Goal: Task Accomplishment & Management: Complete application form

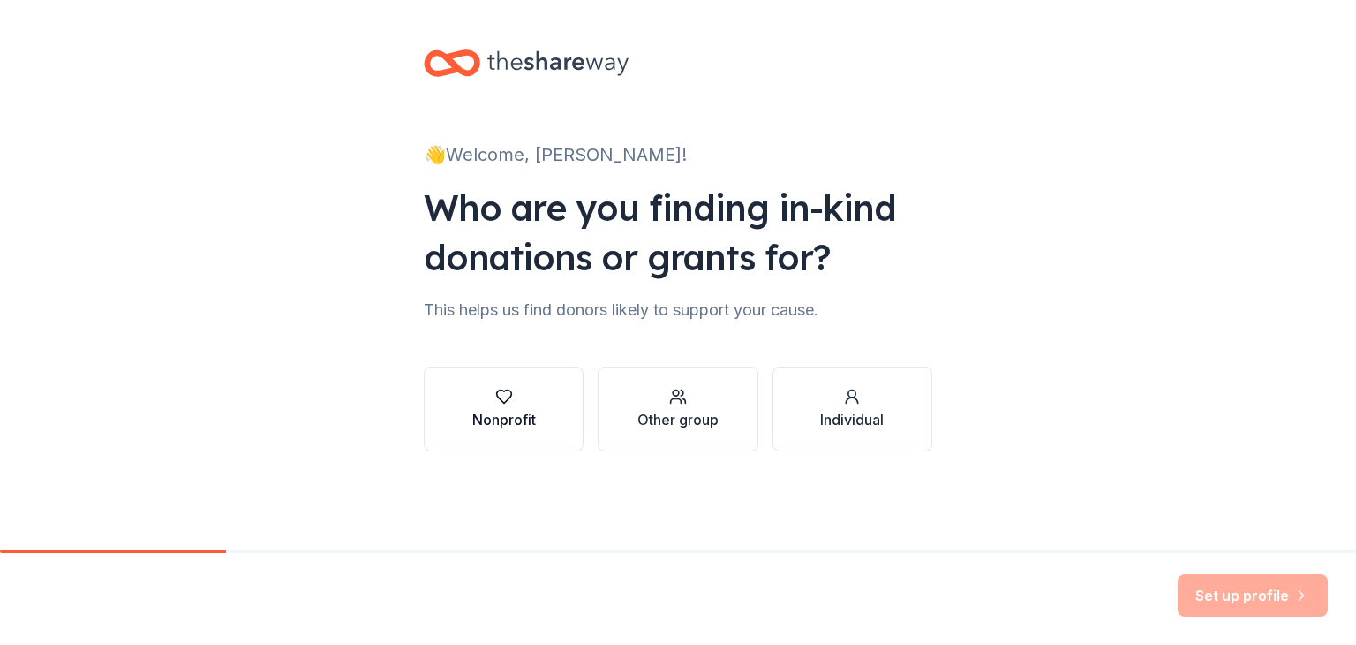
click at [495, 428] on div "Nonprofit" at bounding box center [504, 419] width 64 height 21
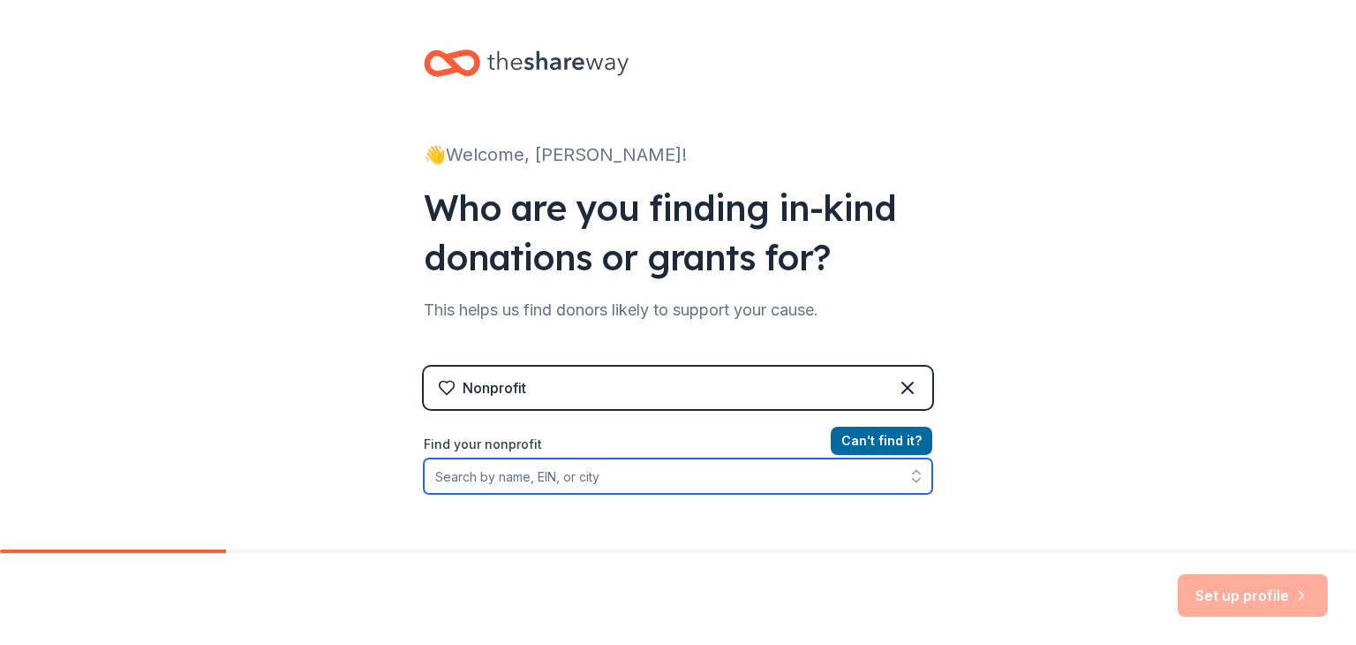
click at [630, 474] on input "Find your nonprofit" at bounding box center [678, 475] width 509 height 35
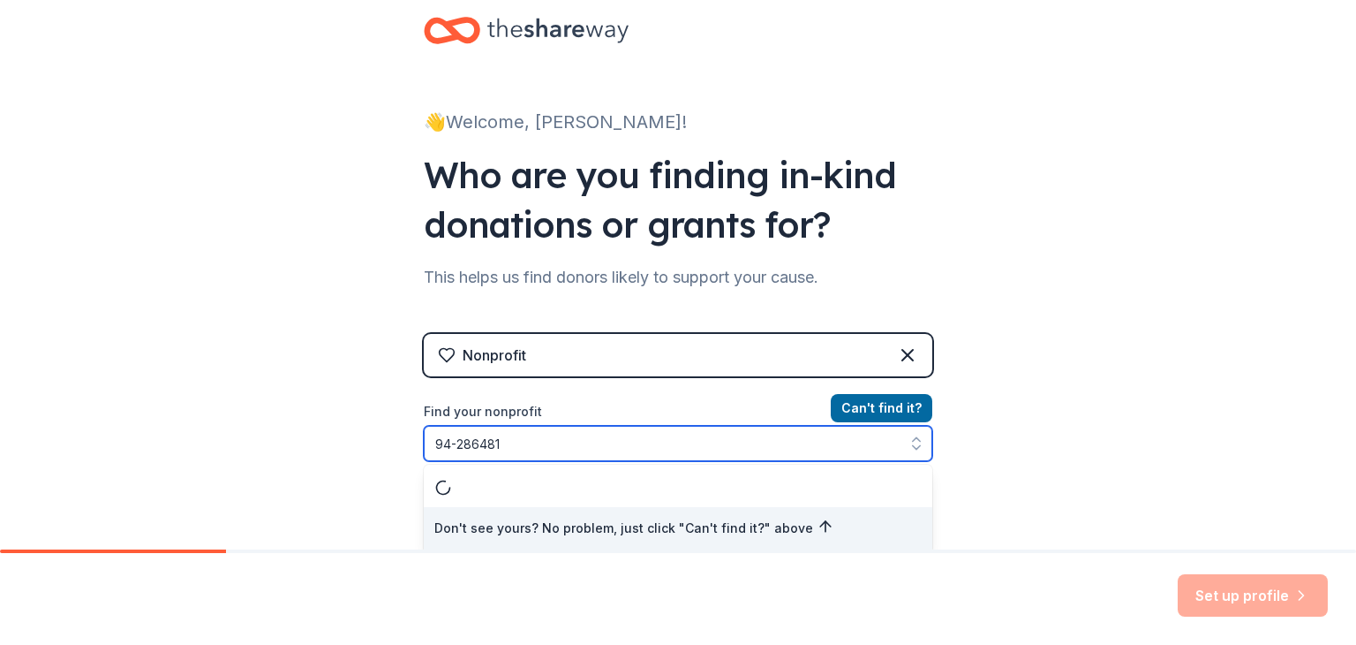
type input "[US_EMPLOYER_IDENTIFICATION_NUMBER]"
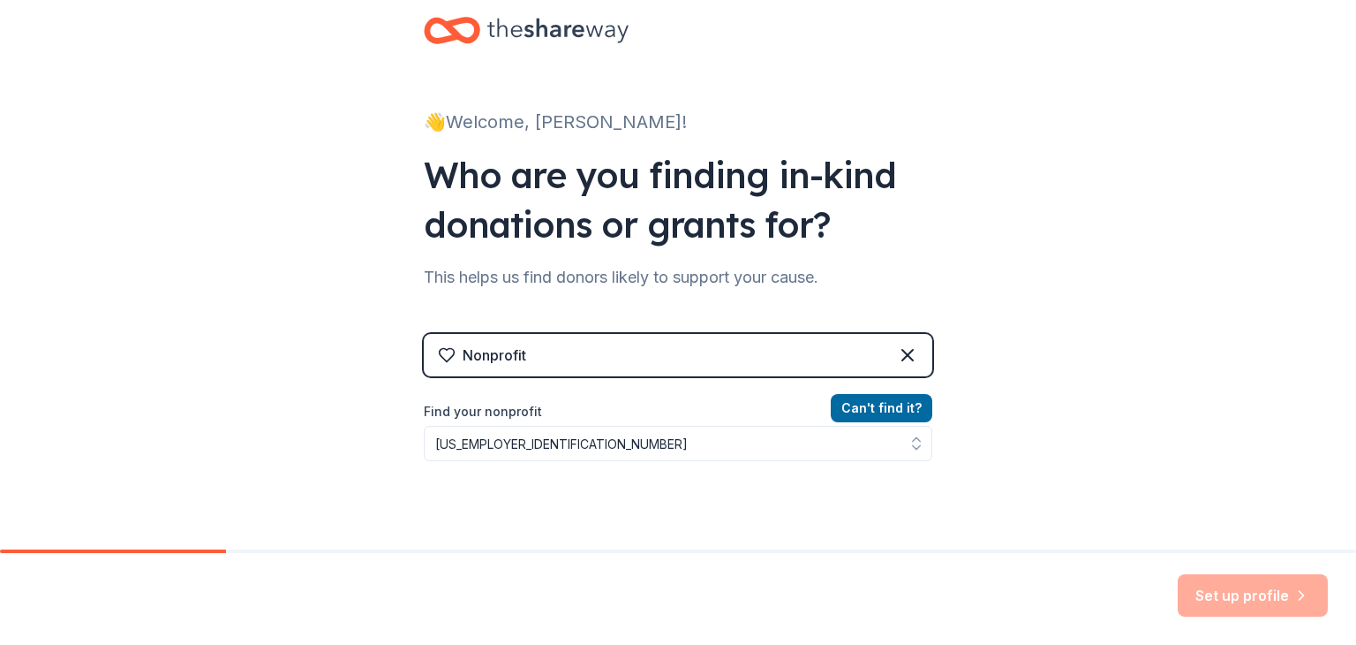
click at [929, 516] on div "👋 Welcome, [PERSON_NAME]! Who are you finding in-kind donations or grants for? …" at bounding box center [678, 344] width 565 height 755
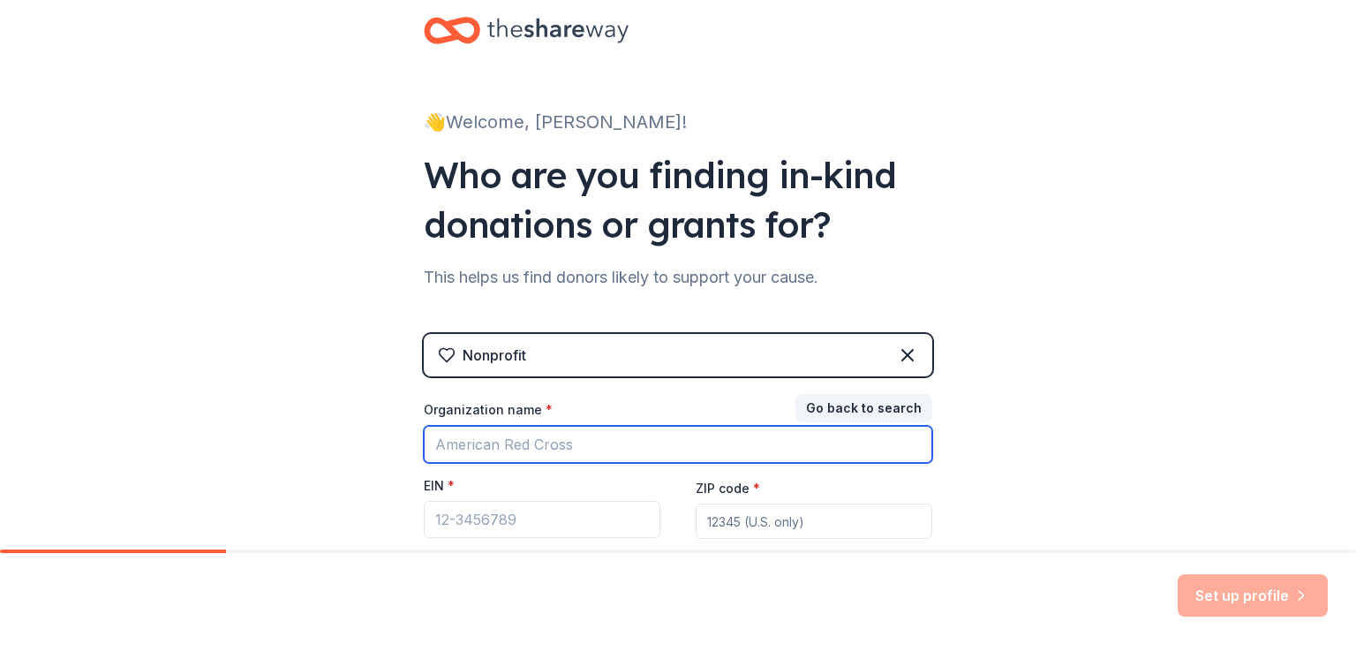
click at [600, 439] on input "Organization name *" at bounding box center [678, 444] width 509 height 37
type input "S"
type input "Oak Grove HS Football"
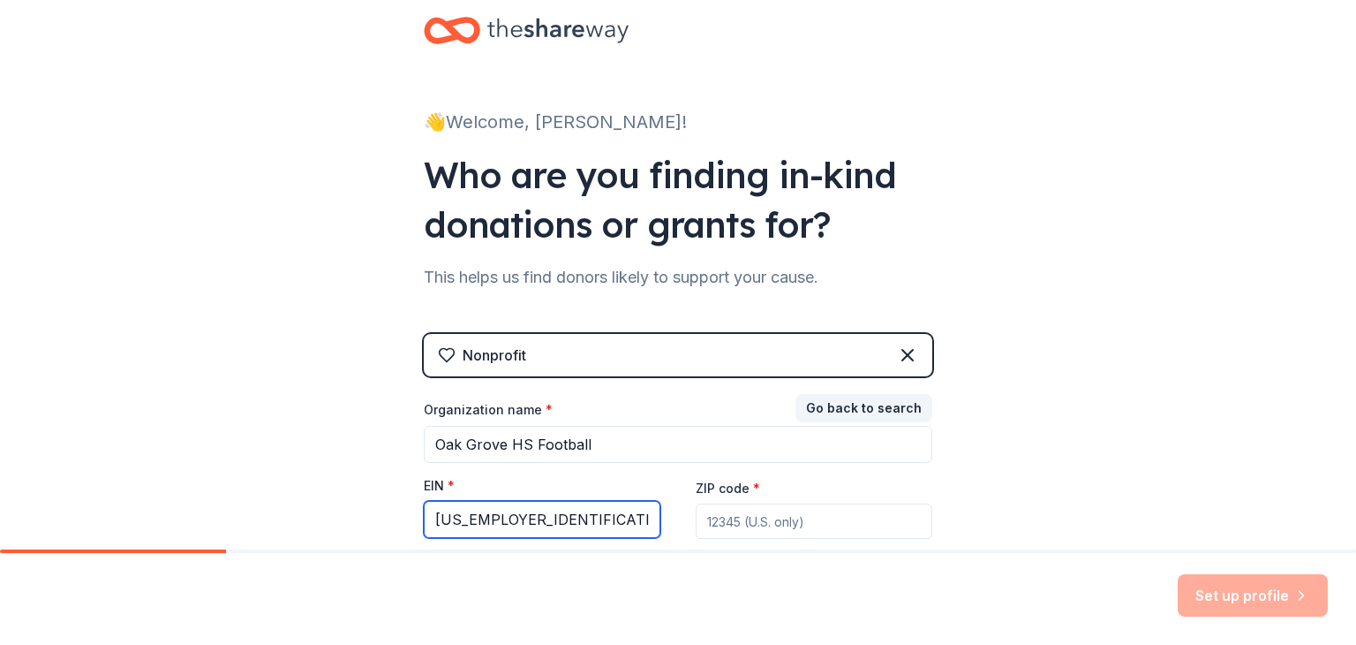
type input "[US_EMPLOYER_IDENTIFICATION_NUMBER]"
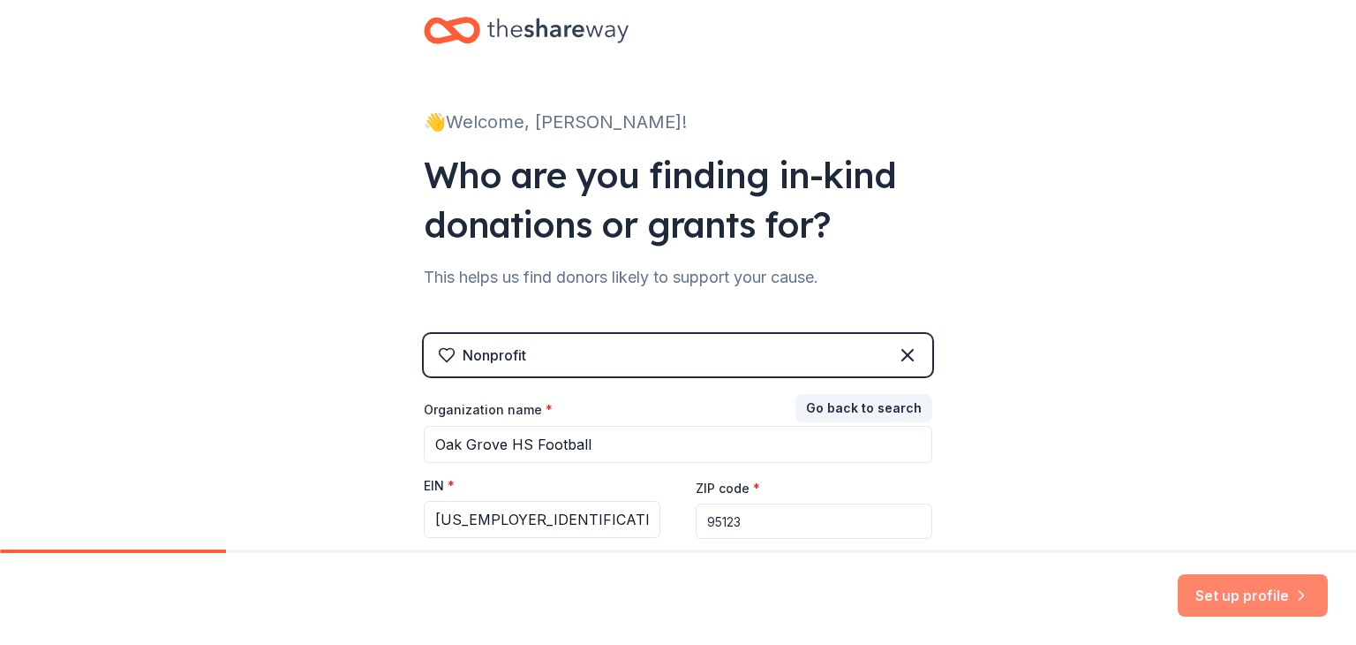
type input "95123"
click at [1235, 591] on button "Set up profile" at bounding box center [1253, 595] width 150 height 42
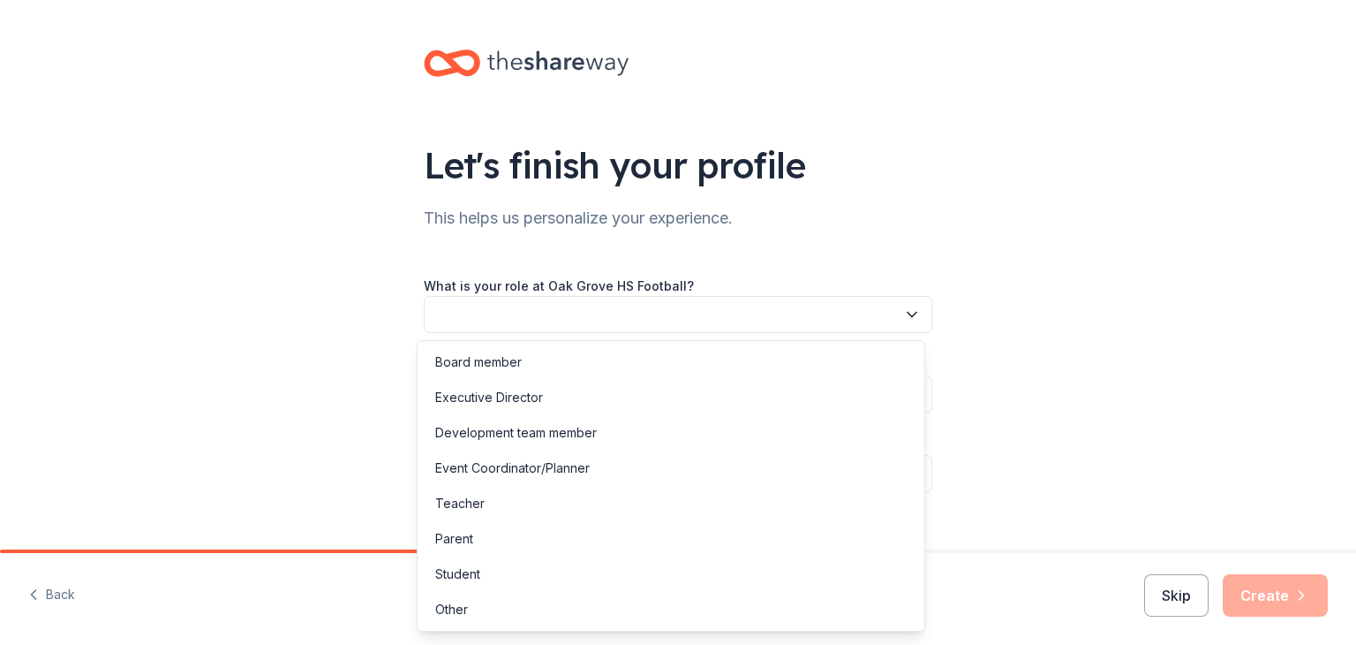
click at [910, 313] on icon "button" at bounding box center [912, 315] width 9 height 4
click at [555, 469] on div "Event Coordinator/Planner" at bounding box center [512, 467] width 155 height 21
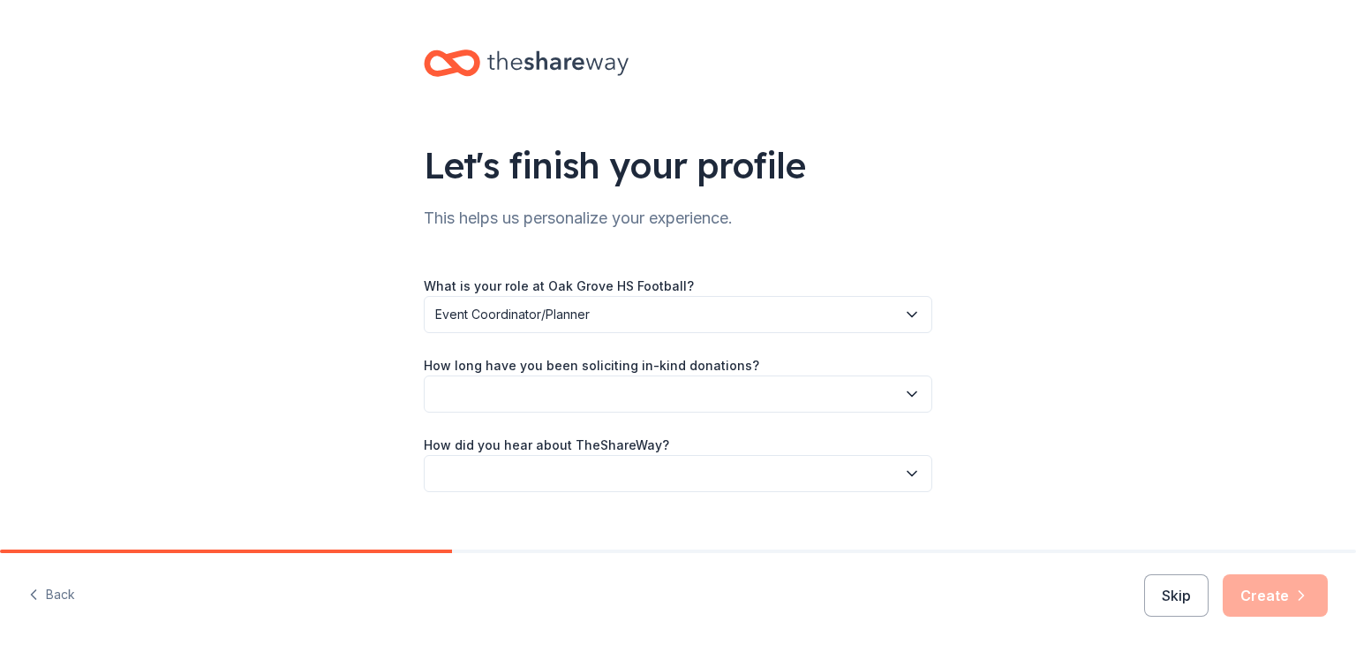
click at [523, 401] on button "button" at bounding box center [678, 393] width 509 height 37
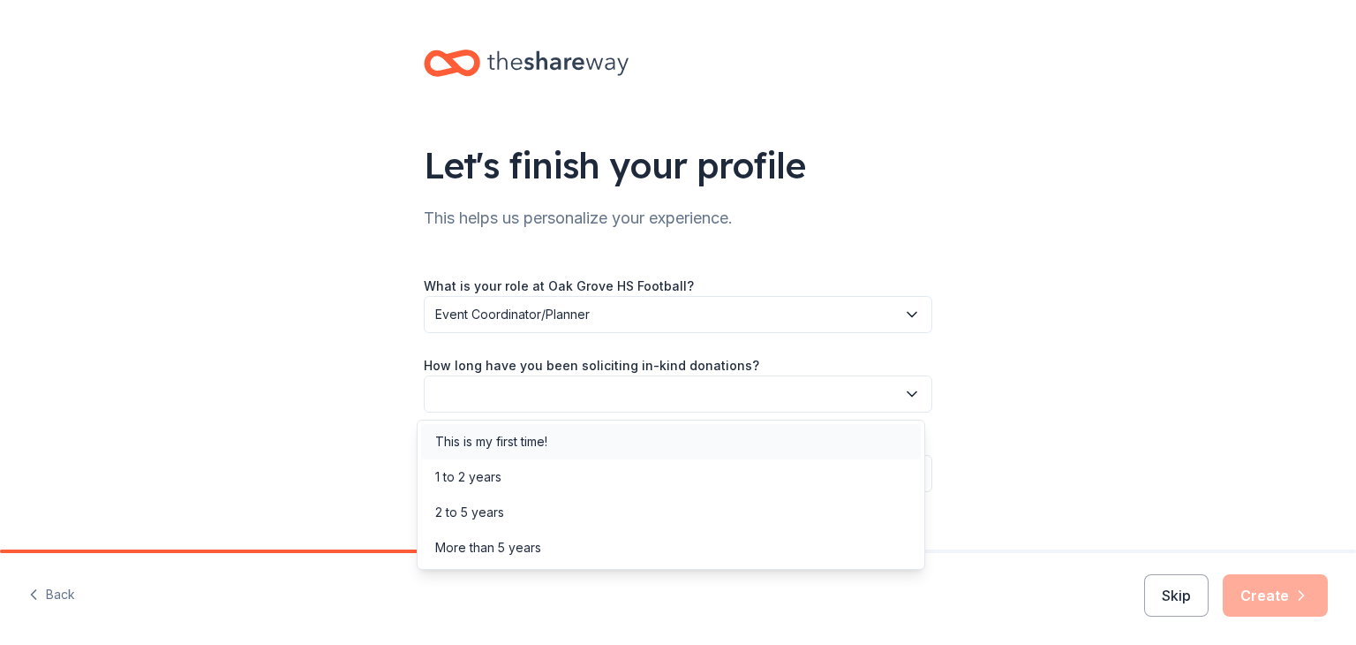
click at [487, 435] on div "This is my first time!" at bounding box center [491, 441] width 112 height 21
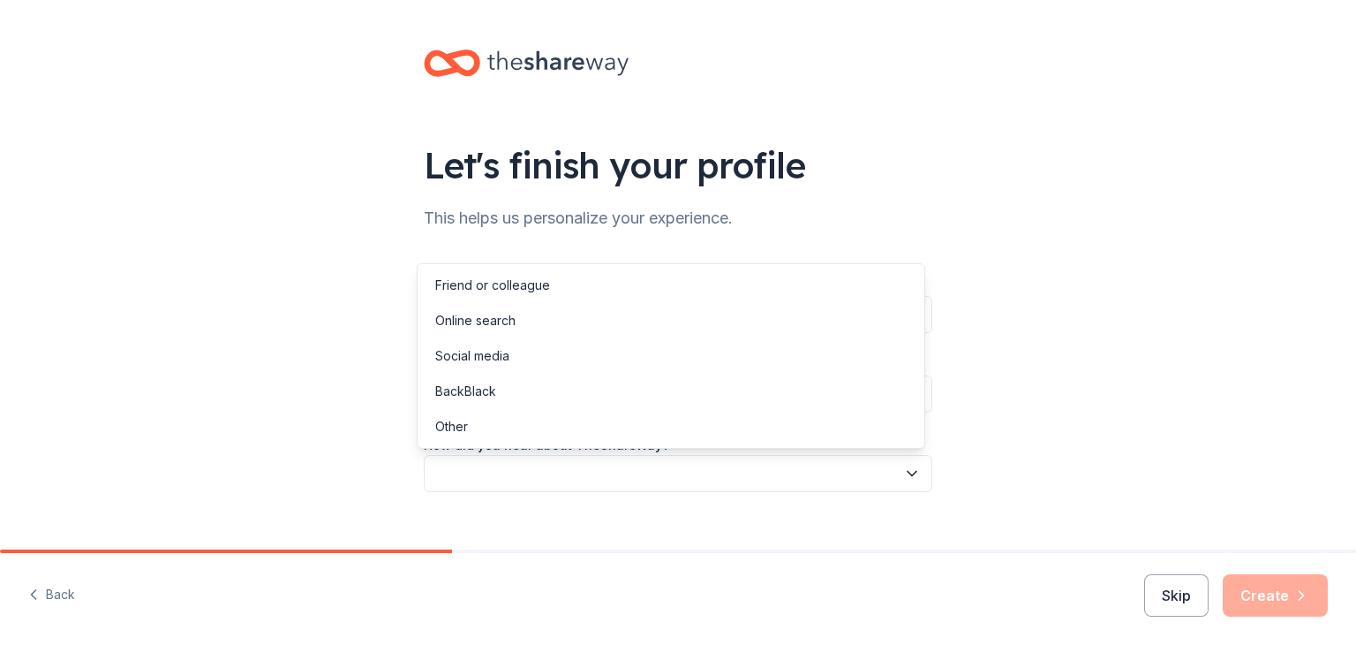
click at [489, 475] on button "button" at bounding box center [678, 473] width 509 height 37
click at [489, 352] on div "Social media" at bounding box center [472, 355] width 74 height 21
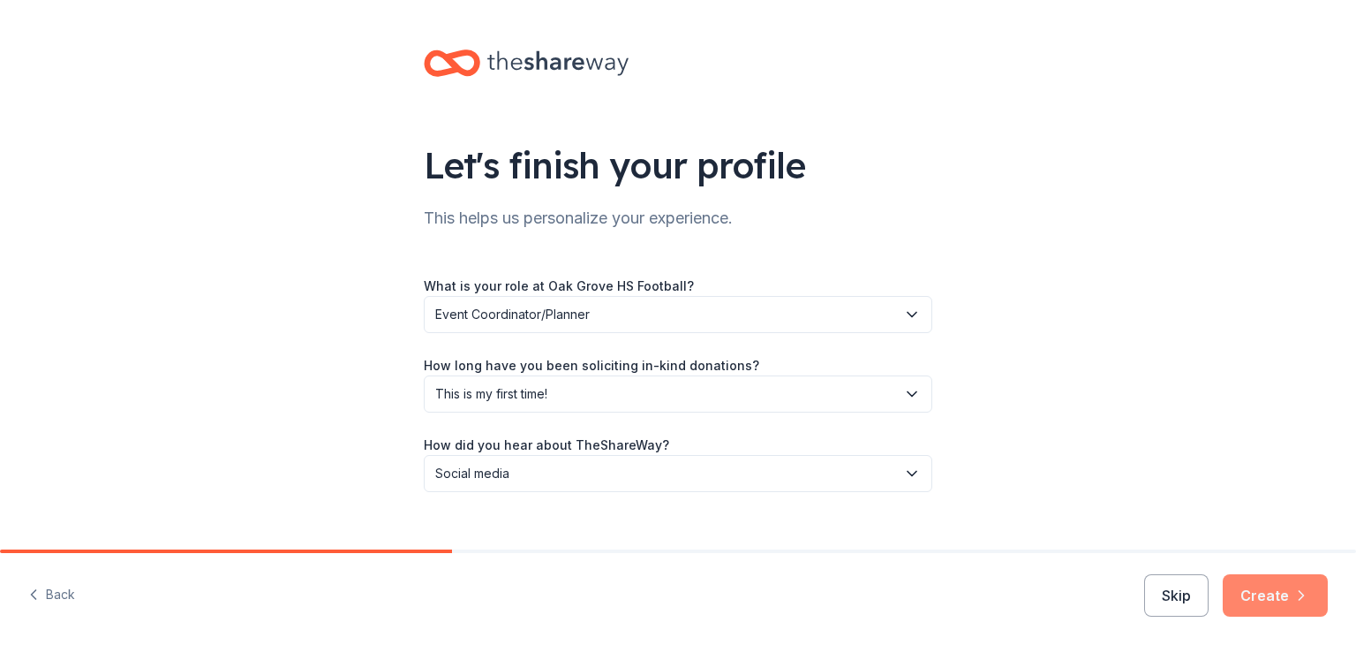
click at [1272, 590] on button "Create" at bounding box center [1275, 595] width 105 height 42
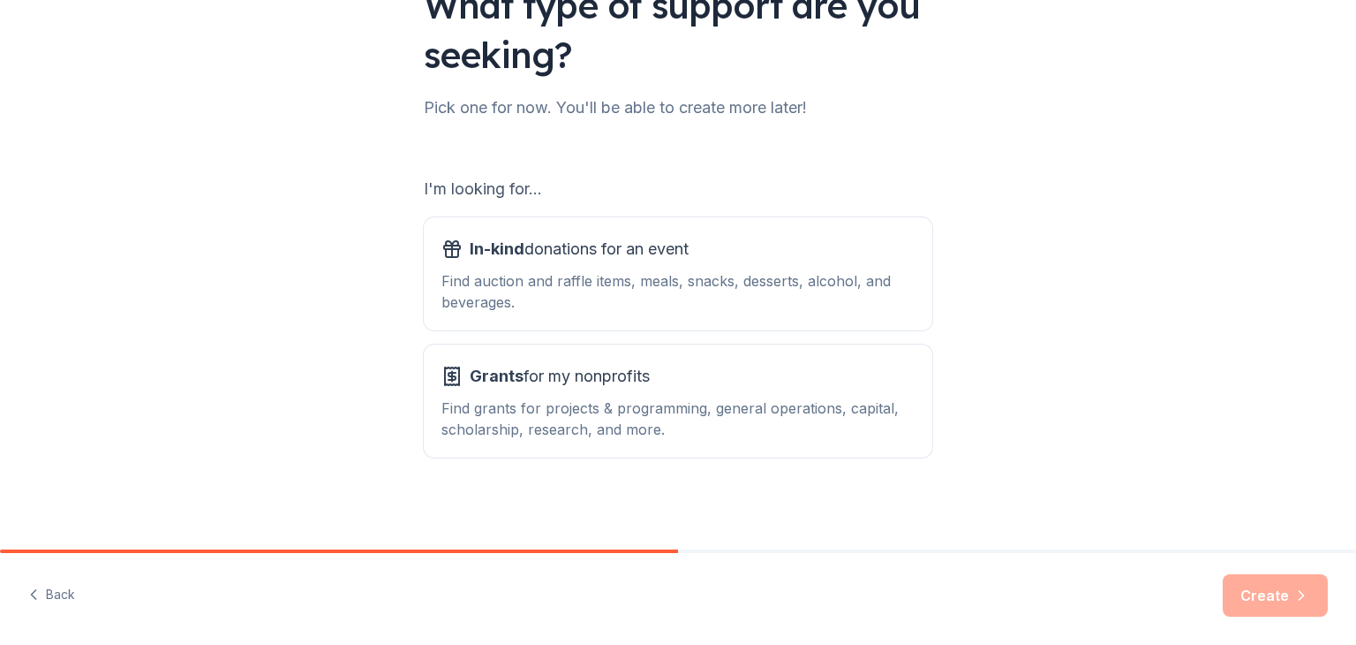
scroll to position [163, 0]
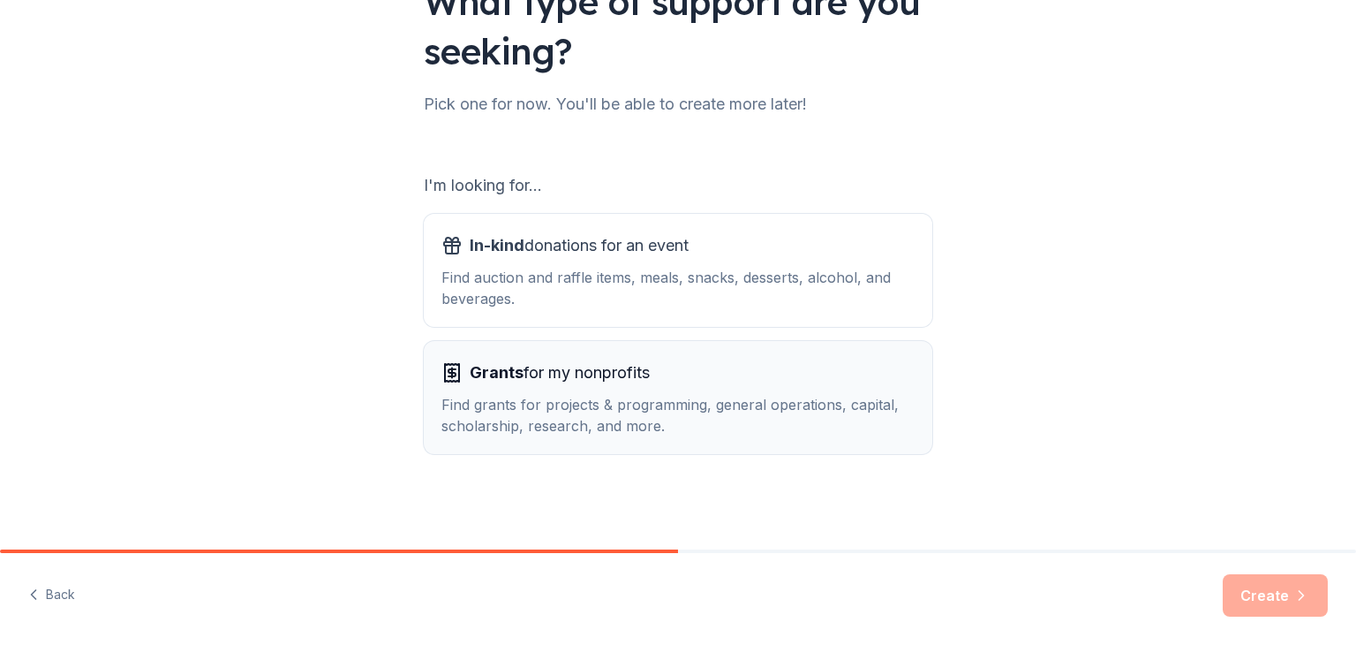
click at [484, 368] on span "Grants" at bounding box center [497, 372] width 54 height 19
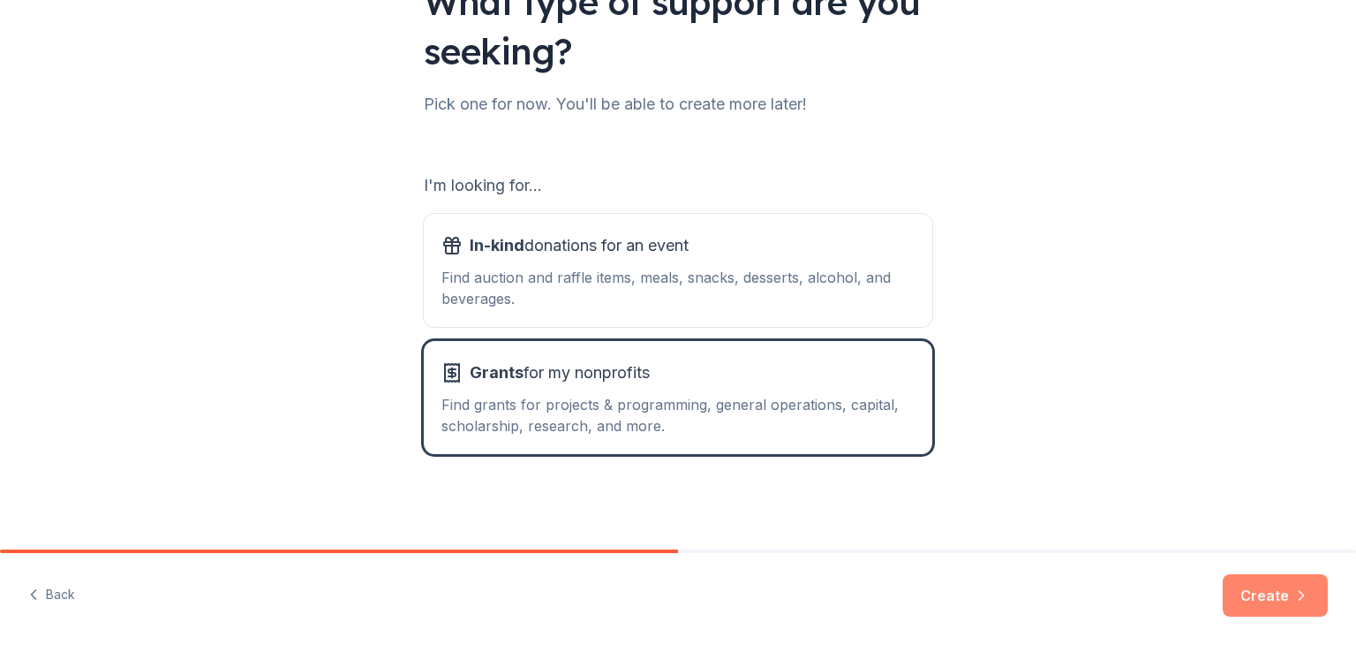
click at [1281, 597] on button "Create" at bounding box center [1275, 595] width 105 height 42
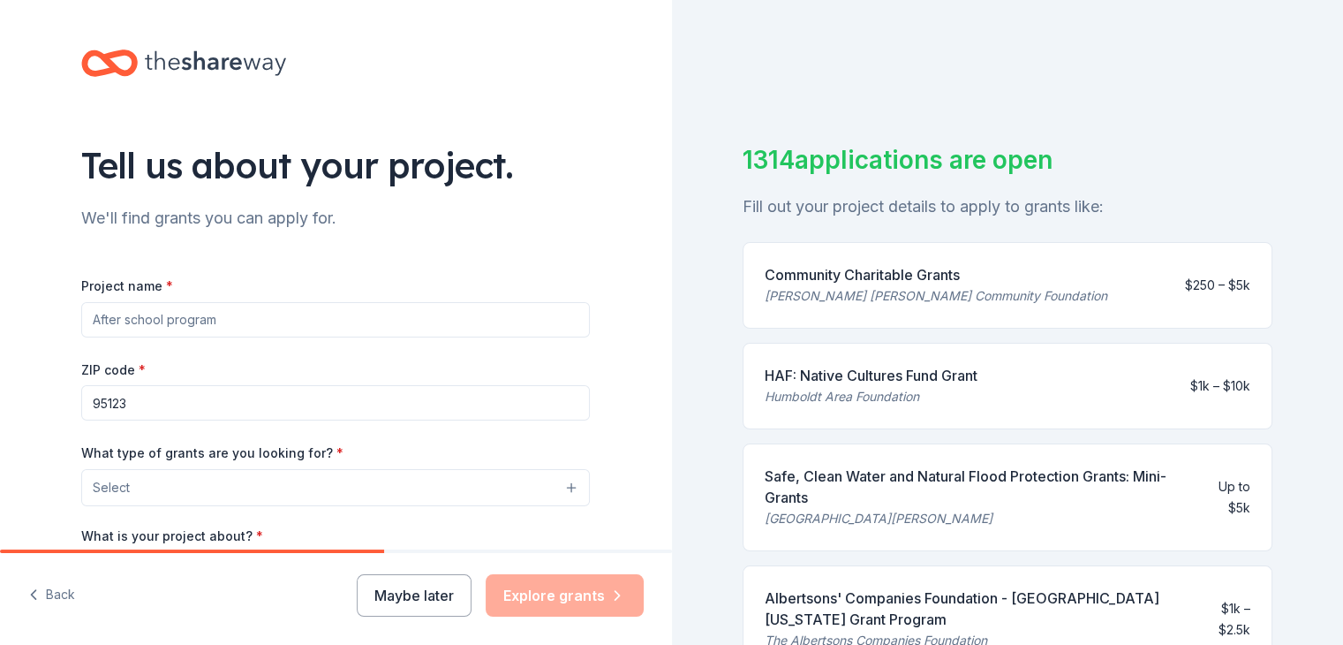
click at [263, 318] on input "Project name *" at bounding box center [335, 319] width 509 height 35
type input "HIgh School football"
click at [258, 478] on button "Select" at bounding box center [335, 487] width 509 height 37
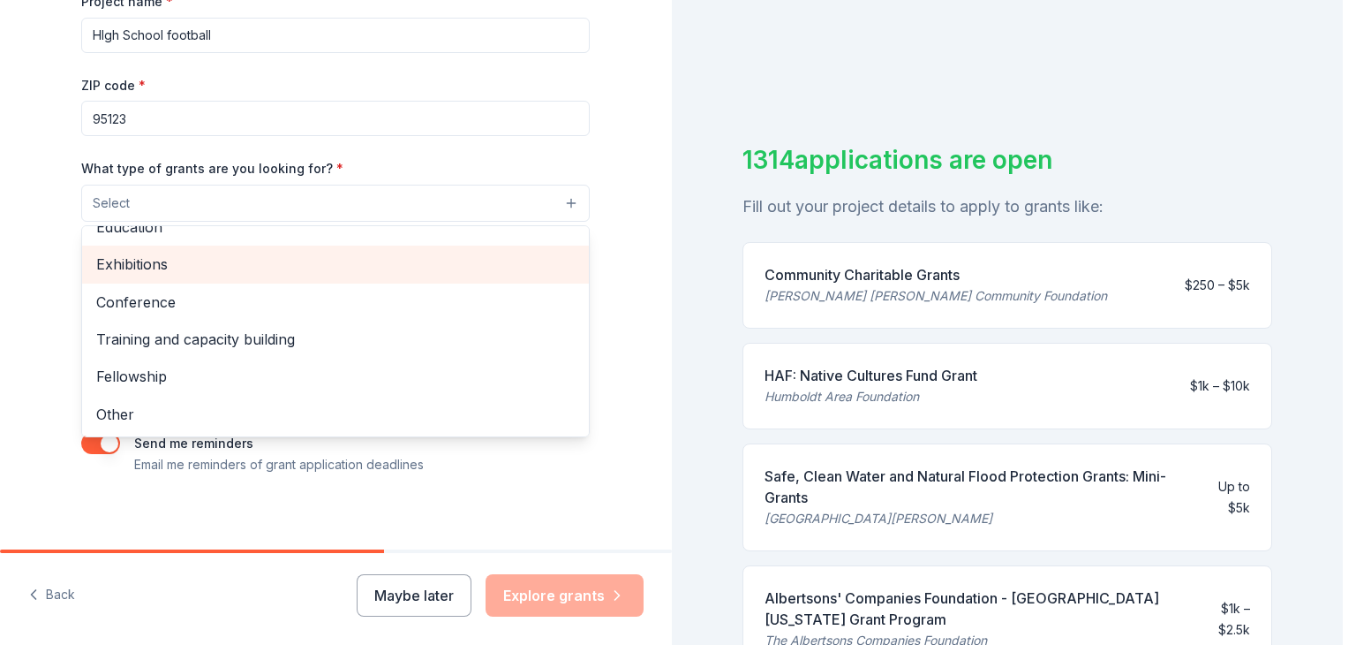
scroll to position [296, 0]
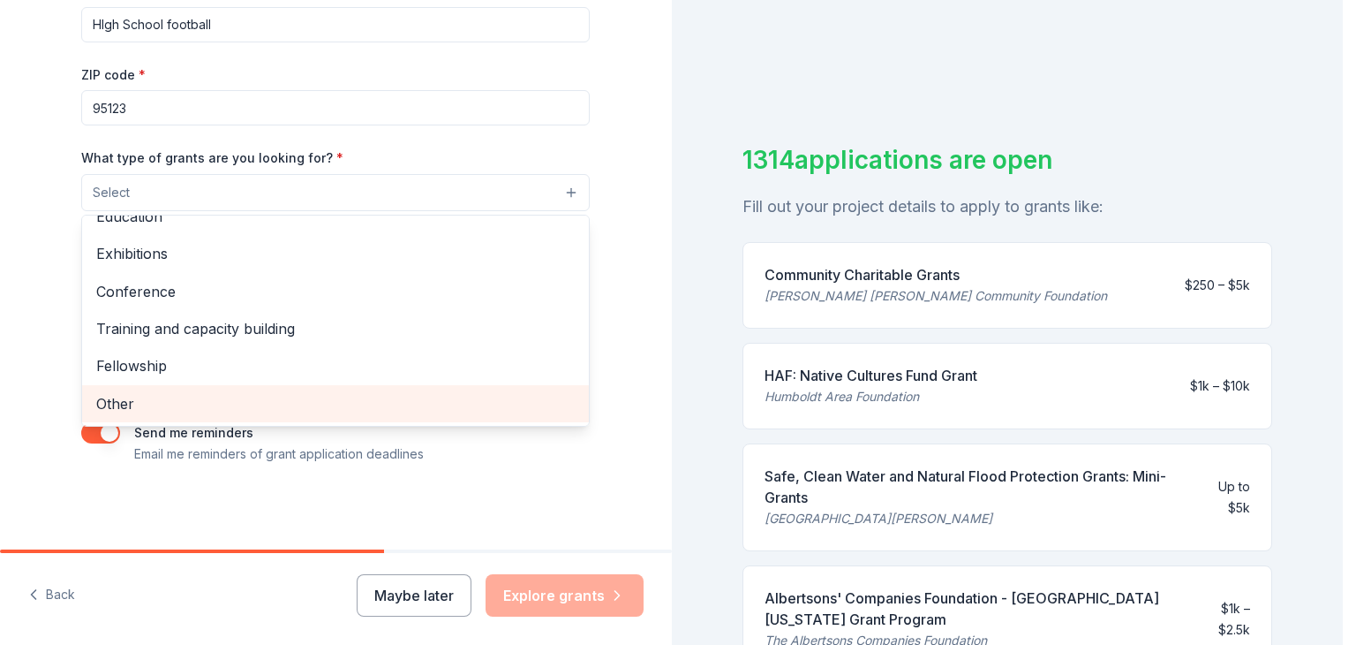
click at [148, 397] on span "Other" at bounding box center [335, 403] width 479 height 23
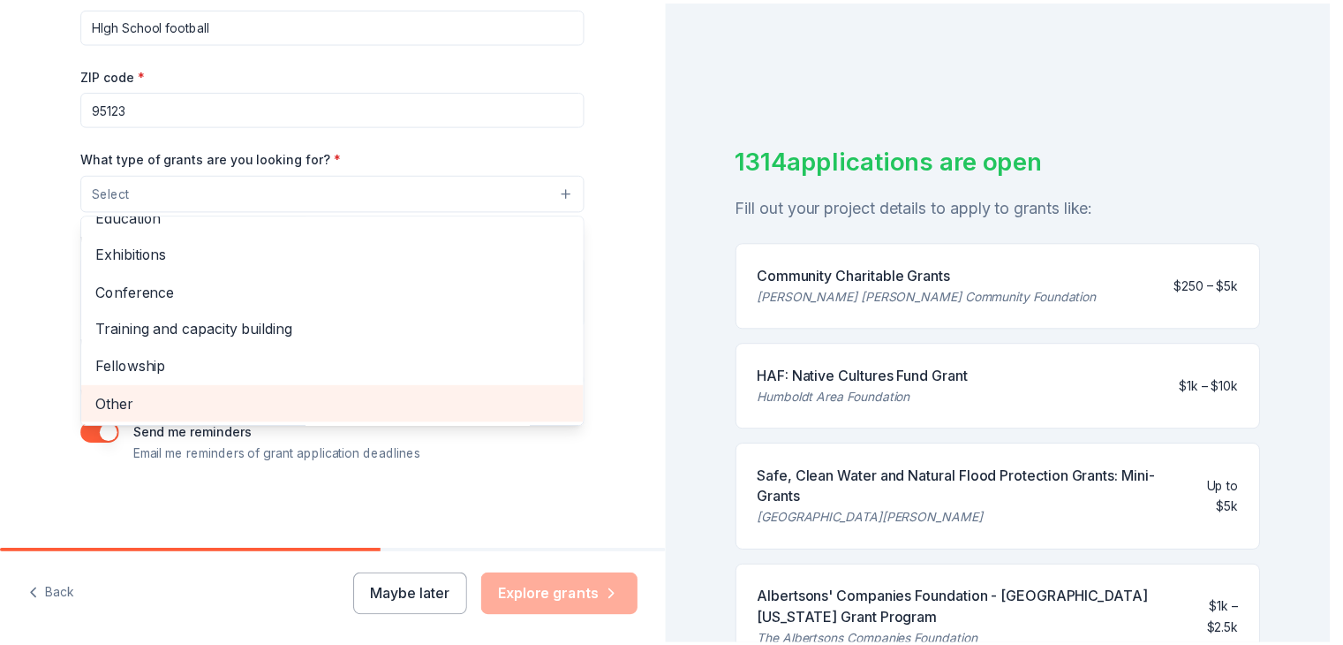
scroll to position [170, 0]
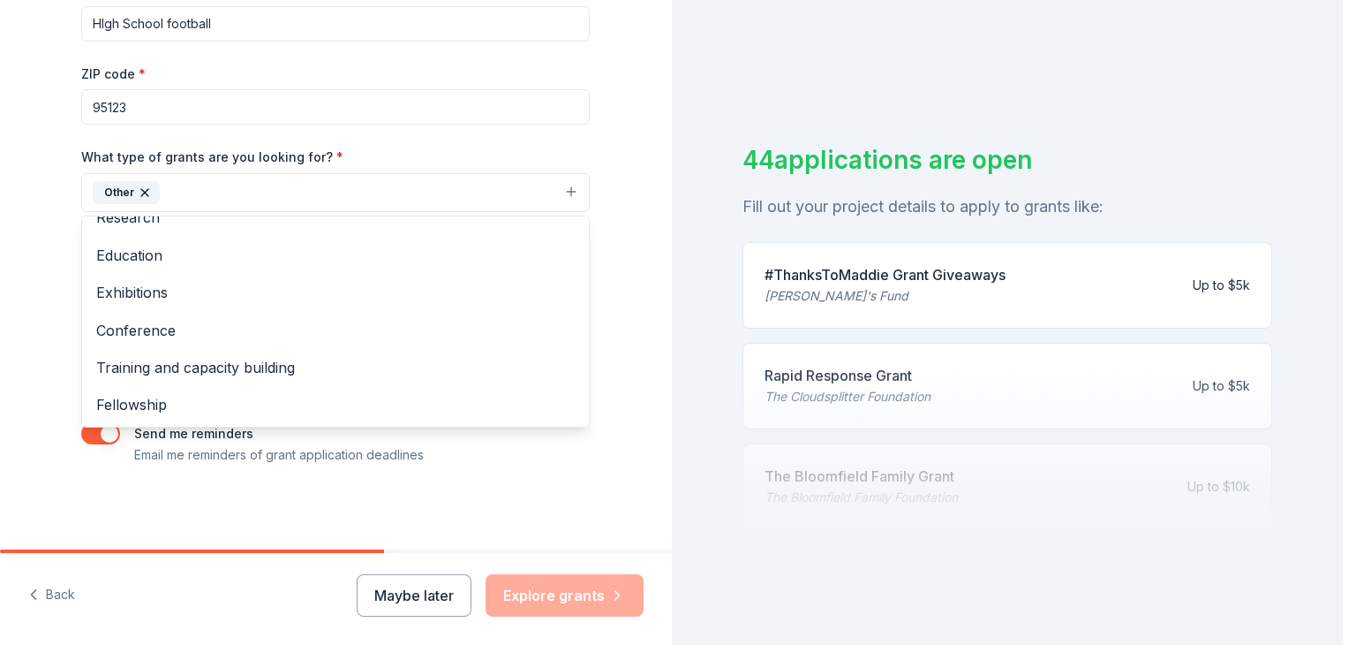
click at [175, 496] on div "Tell us about your project. We'll find grants you can apply for. Project name *…" at bounding box center [335, 127] width 565 height 846
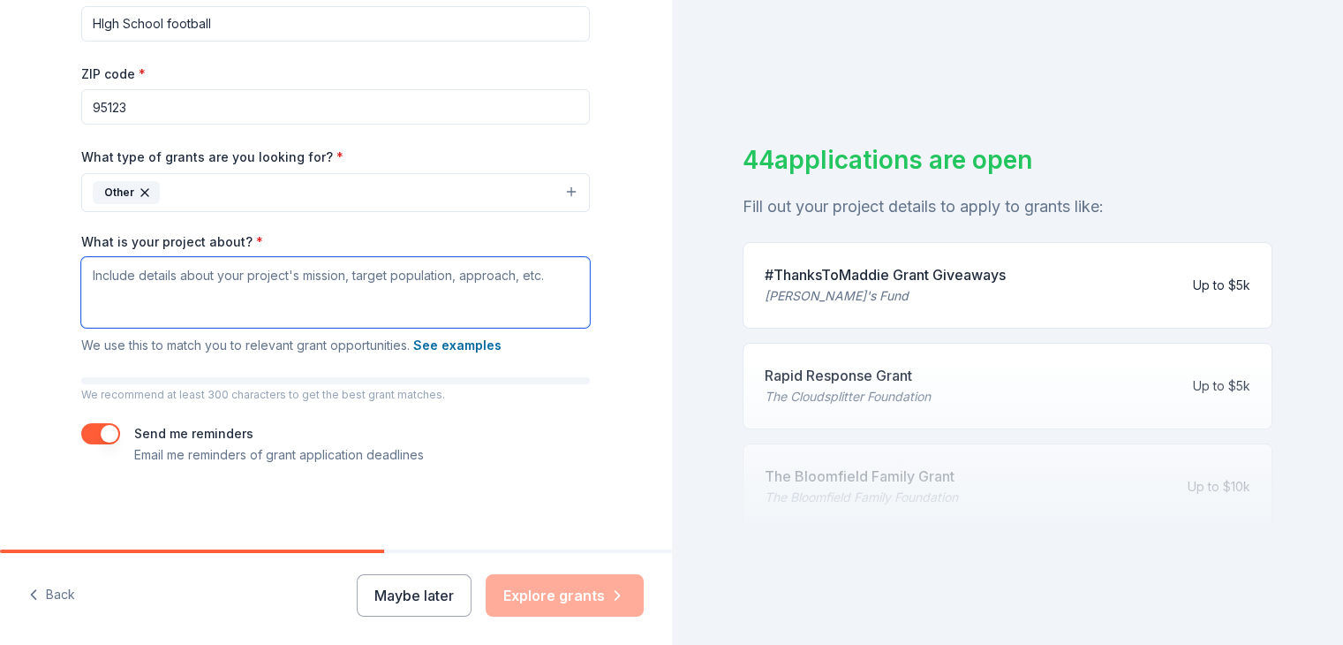
click at [137, 280] on textarea "What is your project about? *" at bounding box center [335, 292] width 509 height 71
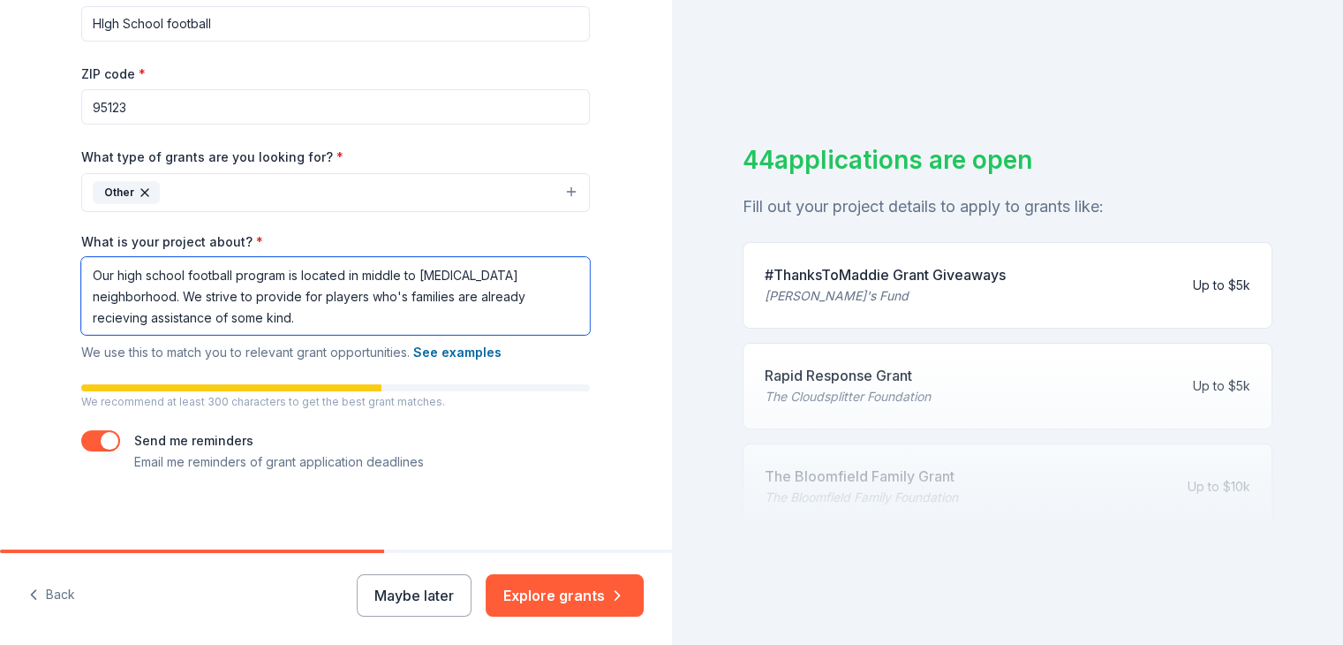
click at [115, 319] on textarea "Our high school football program is located in middle to [MEDICAL_DATA] neighbo…" at bounding box center [335, 296] width 509 height 78
click at [313, 313] on textarea "Our high school football program is located in middle to [MEDICAL_DATA] neighbo…" at bounding box center [335, 296] width 509 height 78
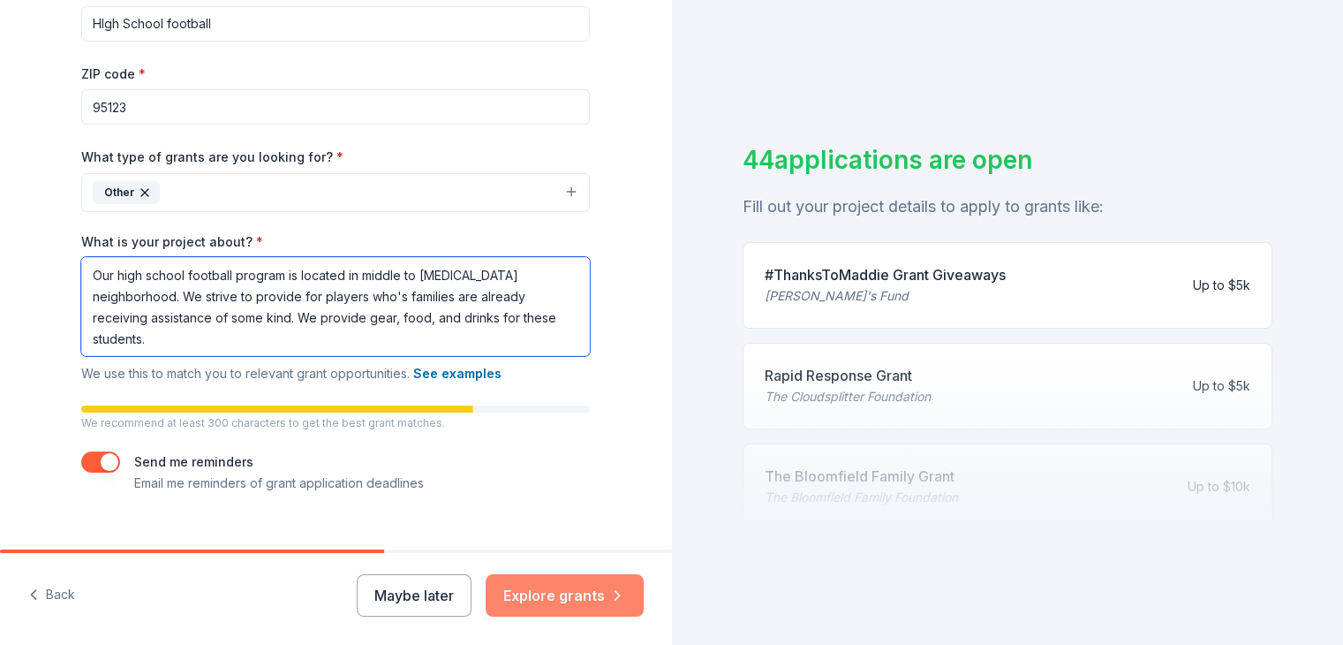
type textarea "Our high school football program is located in middle to [MEDICAL_DATA] neighbo…"
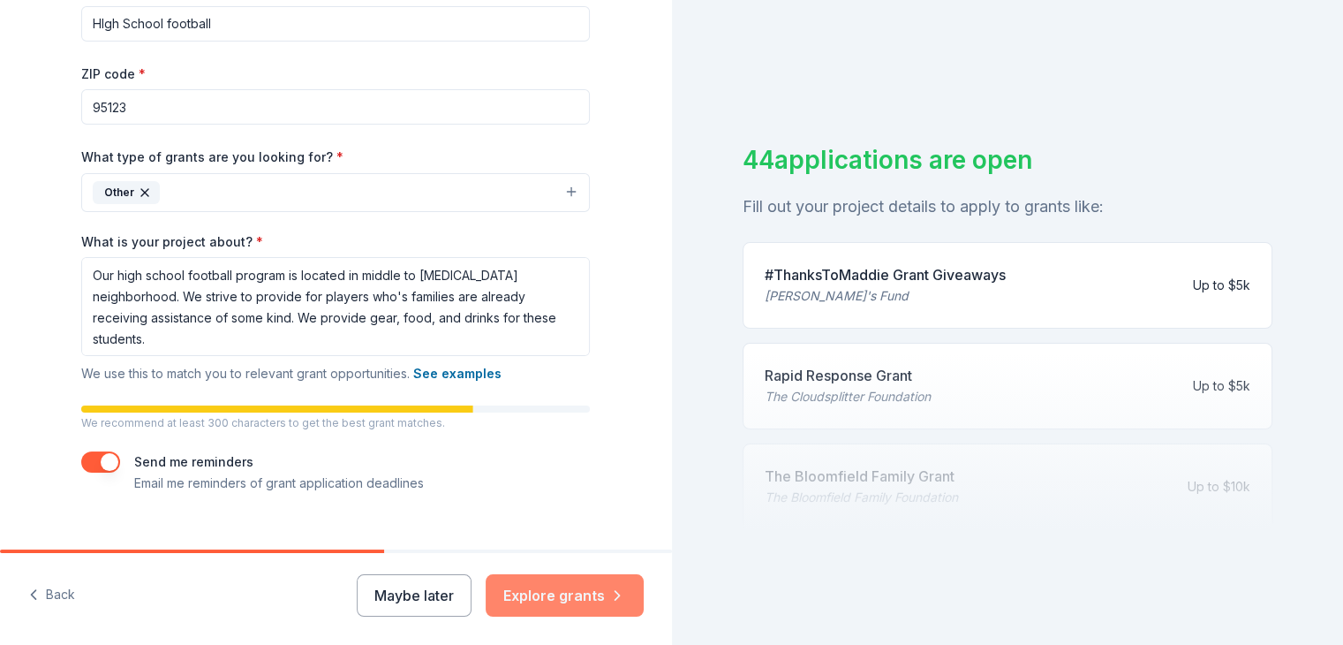
click at [533, 585] on button "Explore grants" at bounding box center [565, 595] width 158 height 42
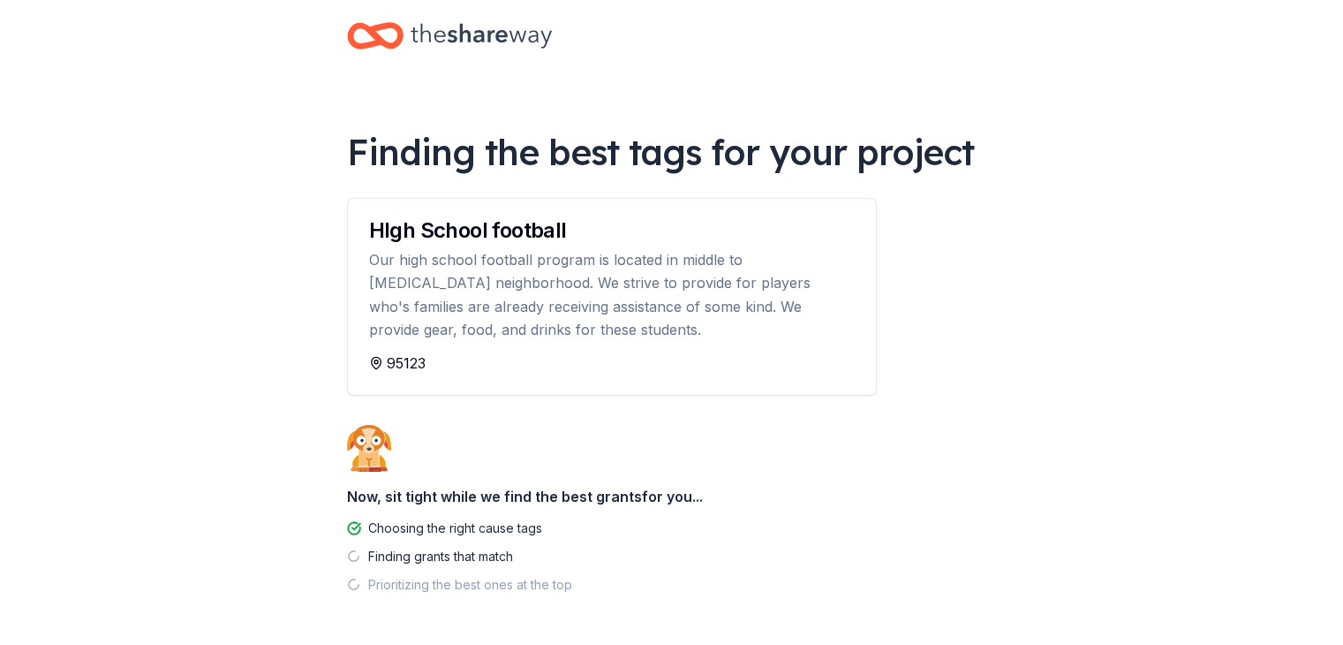
scroll to position [87, 0]
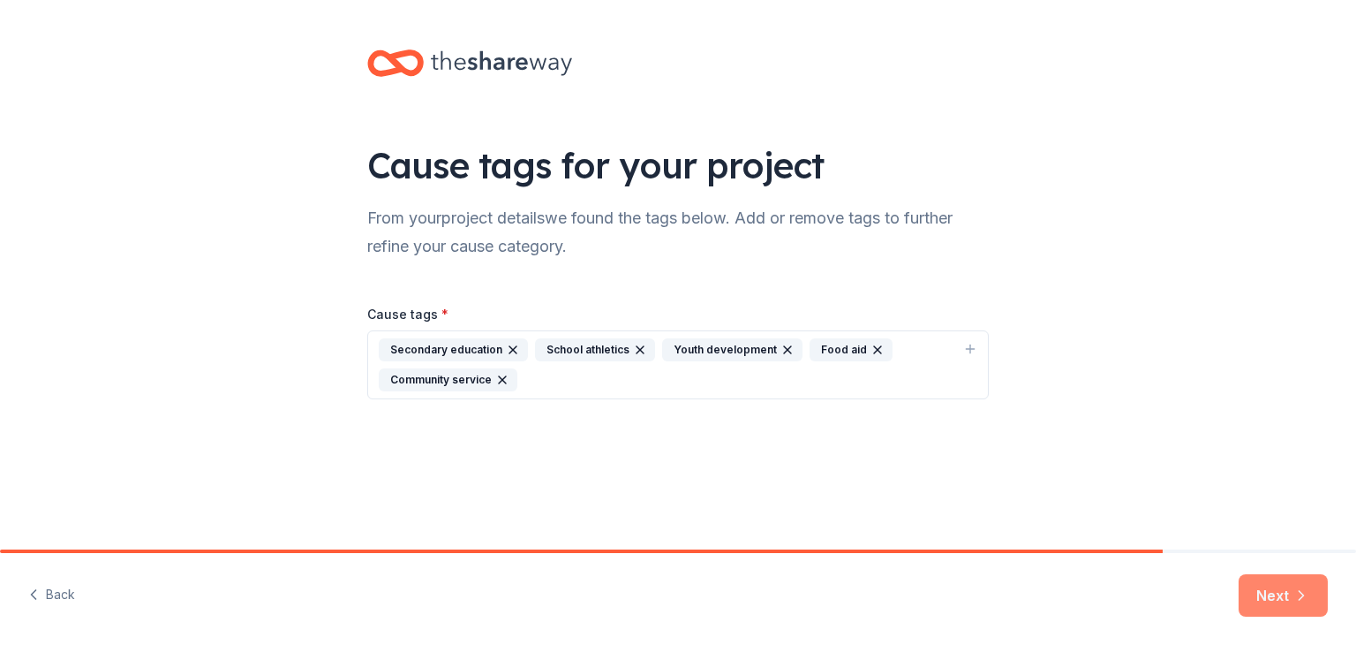
click at [1269, 583] on button "Next" at bounding box center [1283, 595] width 89 height 42
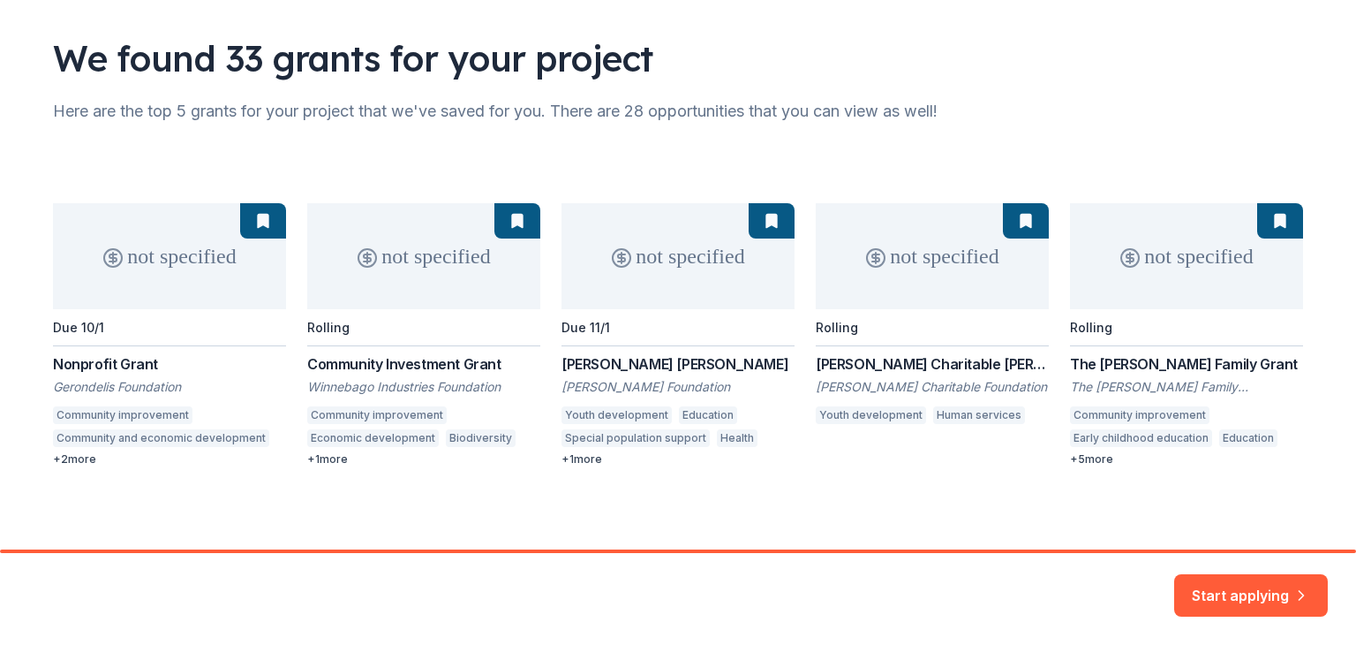
scroll to position [109, 0]
